Goal: Navigation & Orientation: Find specific page/section

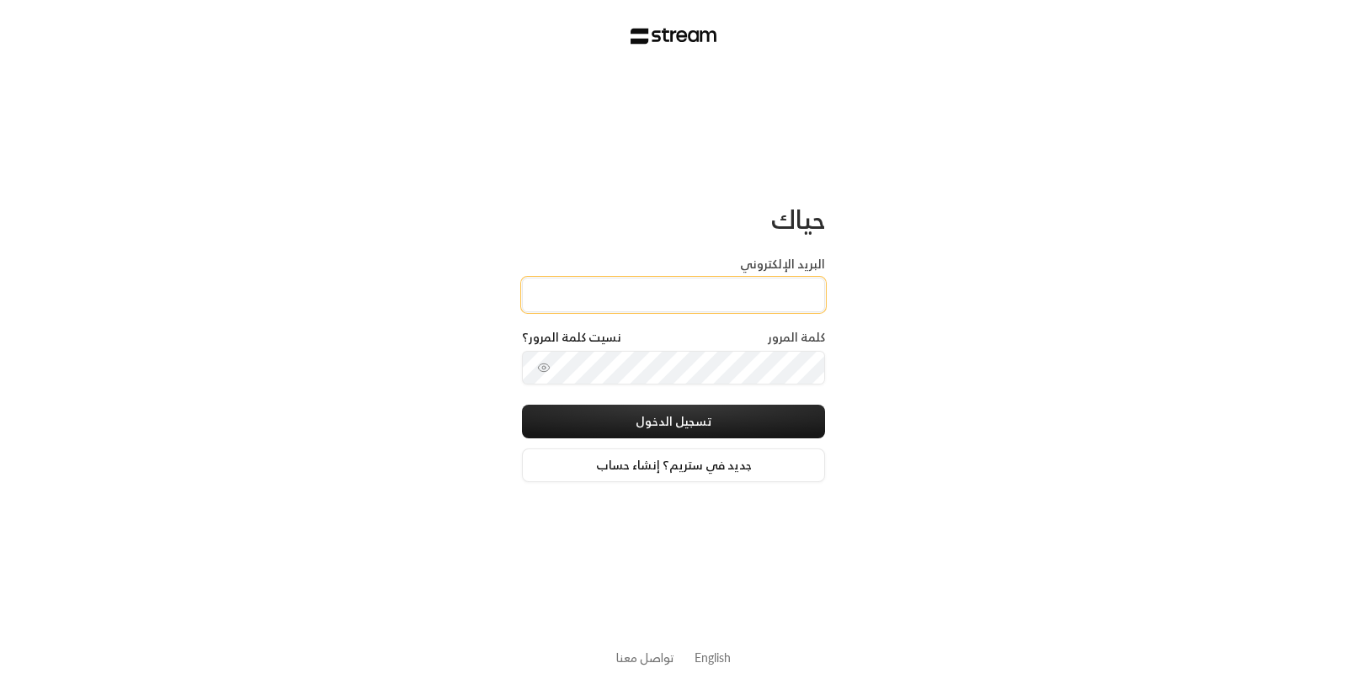
click at [699, 300] on input "البريد الإلكتروني" at bounding box center [673, 295] width 303 height 35
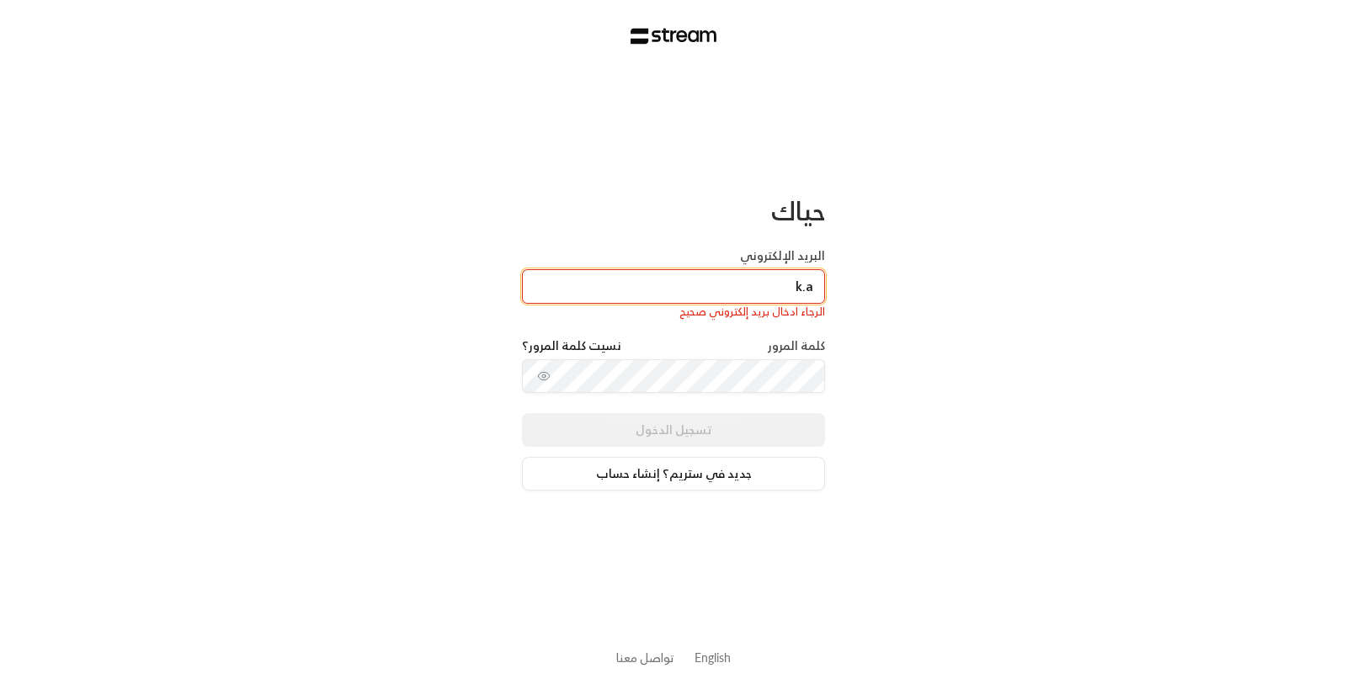
type input "[EMAIL_ADDRESS][DOMAIN_NAME]"
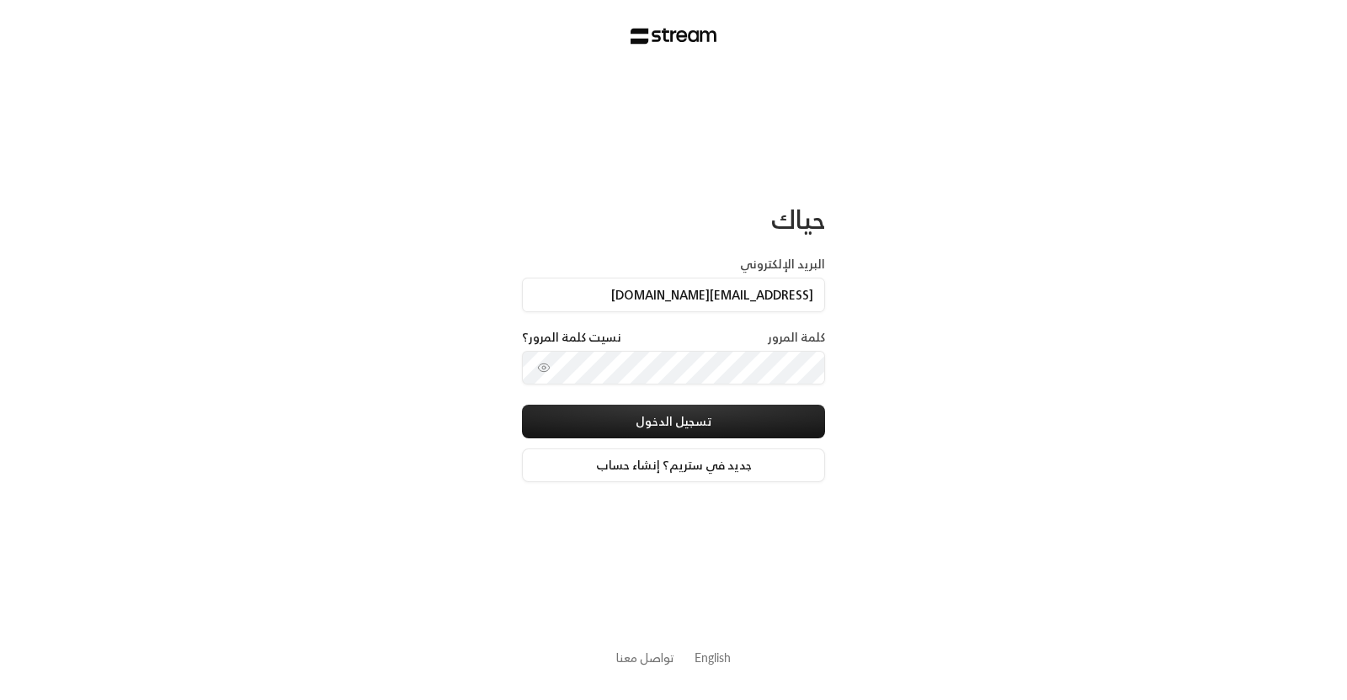
click at [667, 393] on div "كلمة المرور نسيت كلمة المرور؟" at bounding box center [673, 367] width 303 height 77
click at [522, 405] on button "تسجيل الدخول" at bounding box center [673, 422] width 303 height 34
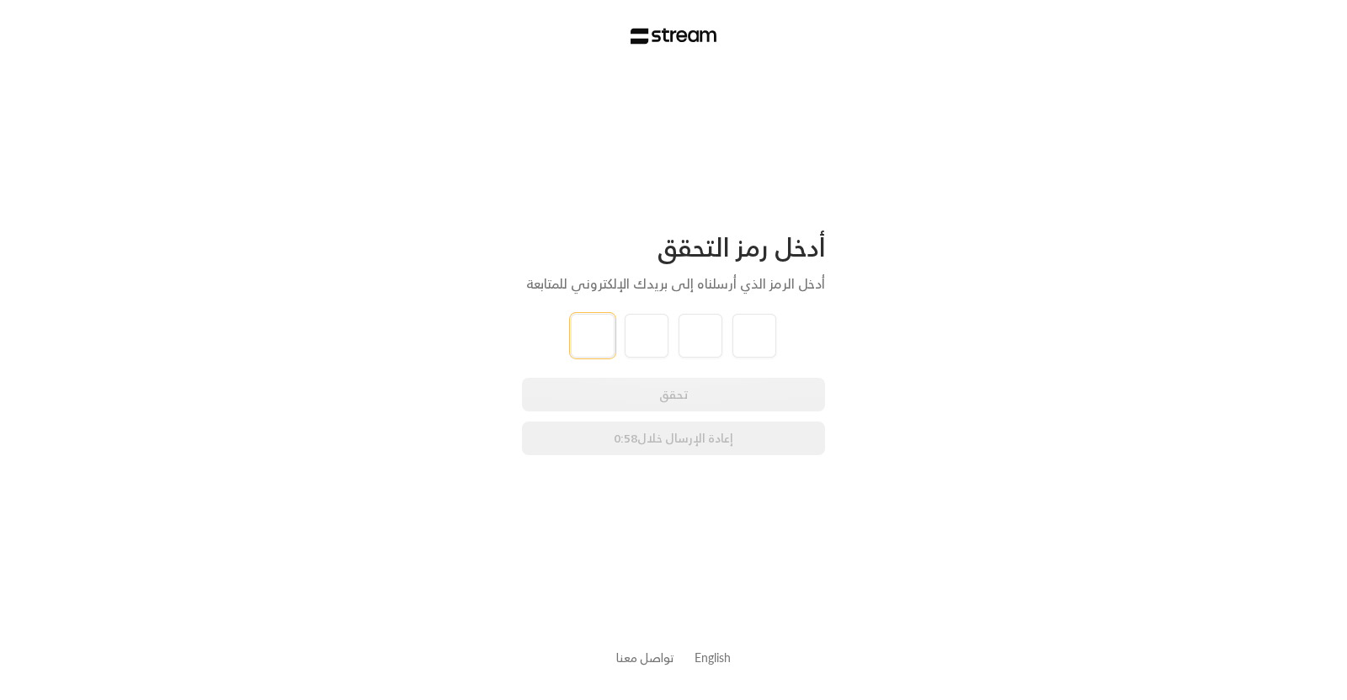
type input "1"
type input "2"
type input "3"
type input "4"
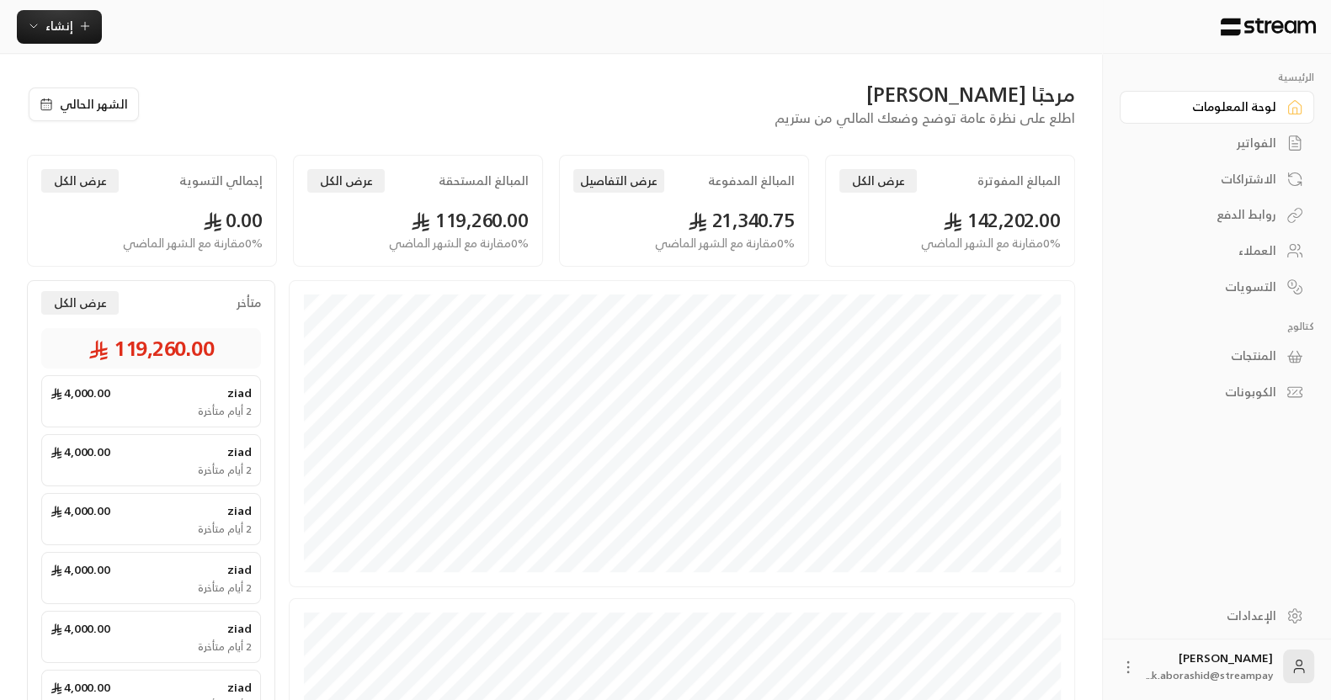
click at [922, 23] on div "إنشاء" at bounding box center [551, 27] width 1102 height 34
click at [692, 95] on div "مرحبًا [PERSON_NAME]" at bounding box center [616, 94] width 918 height 27
click at [696, 128] on div "مرحبًا [PERSON_NAME] اطلع على نظرة عامة توضح وضعك المالي من ستريم الشهر الحالي …" at bounding box center [551, 180] width 1048 height 199
click at [858, 81] on div "مرحبًا [PERSON_NAME]" at bounding box center [616, 94] width 918 height 27
click at [964, 51] on div "إنشاء" at bounding box center [551, 27] width 1102 height 54
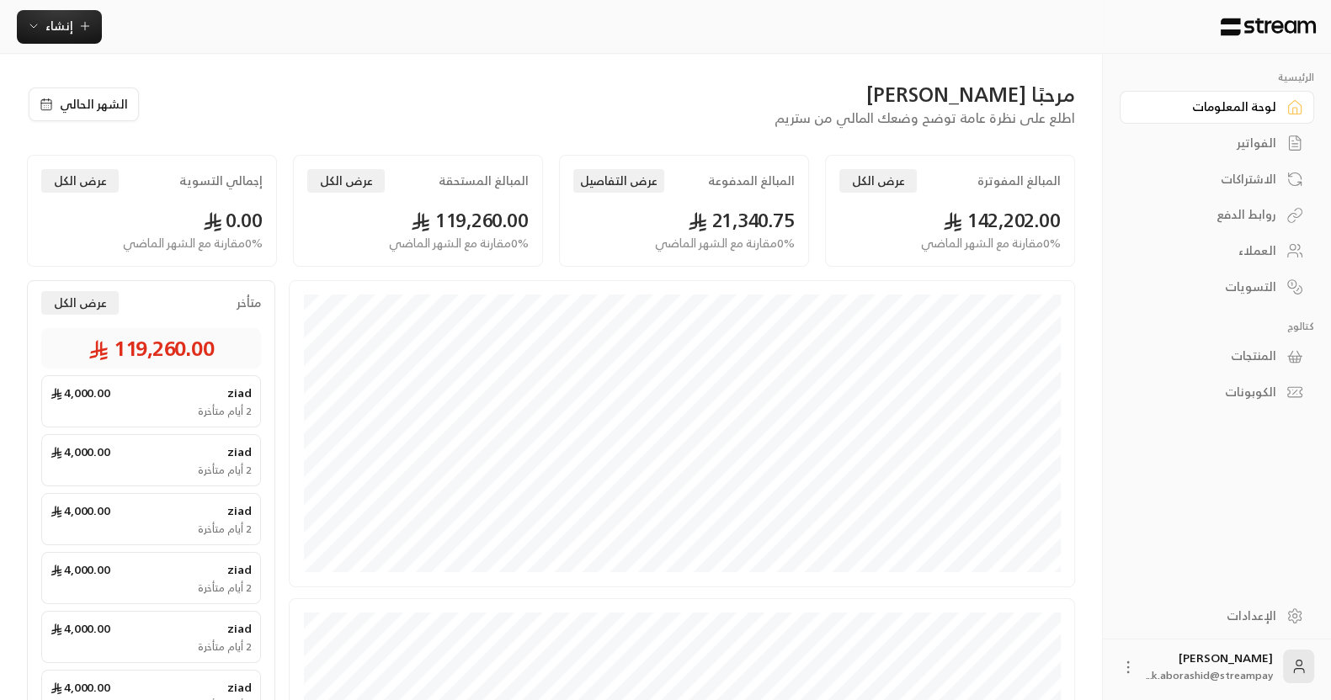
click at [1126, 40] on div at bounding box center [1216, 27] width 228 height 54
